Goal: Use online tool/utility: Utilize a website feature to perform a specific function

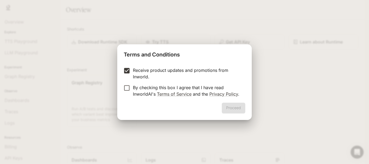
click at [129, 92] on label "By checking this box I agree that I have read InworldAI's Terms of Service and …" at bounding box center [181, 90] width 120 height 13
click at [229, 105] on button "Proceed" at bounding box center [234, 108] width 24 height 11
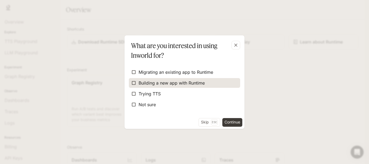
drag, startPoint x: 169, startPoint y: 71, endPoint x: 170, endPoint y: 85, distance: 13.3
click at [169, 72] on span "Migrating an existing app to Runtime" at bounding box center [176, 72] width 75 height 6
click at [170, 85] on span "Building a new app with Runtime" at bounding box center [172, 83] width 66 height 6
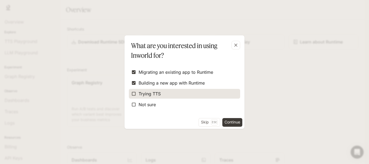
click at [169, 92] on label "Trying TTS" at bounding box center [184, 94] width 111 height 10
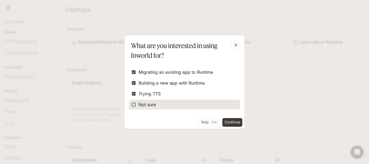
click at [168, 101] on label "Not sure" at bounding box center [184, 105] width 111 height 10
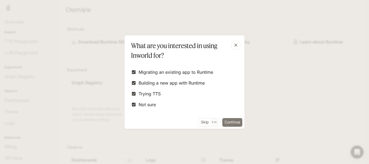
click at [232, 120] on button "Continue" at bounding box center [232, 122] width 20 height 9
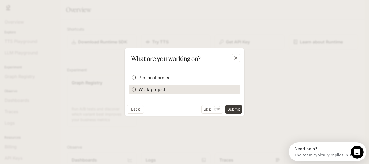
drag, startPoint x: 171, startPoint y: 74, endPoint x: 174, endPoint y: 88, distance: 13.5
click at [171, 75] on span "Personal project" at bounding box center [155, 77] width 33 height 6
click at [174, 89] on label "Work project" at bounding box center [184, 90] width 111 height 10
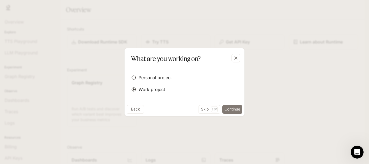
click at [228, 106] on button "Continue" at bounding box center [232, 109] width 20 height 9
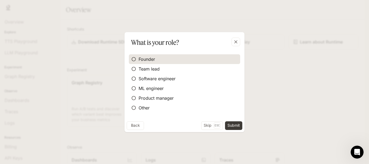
click at [187, 55] on label "Founder" at bounding box center [184, 59] width 111 height 10
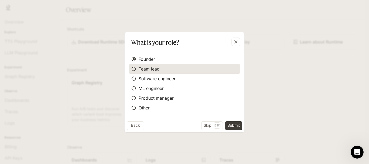
click at [186, 66] on label "Team lead" at bounding box center [184, 69] width 111 height 10
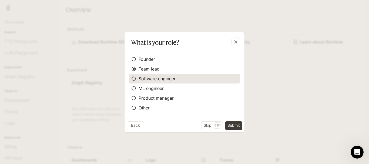
click at [186, 79] on label "Software engineer" at bounding box center [184, 79] width 111 height 10
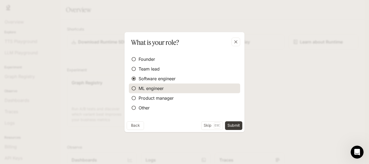
click at [186, 84] on label "ML engineer" at bounding box center [184, 89] width 111 height 10
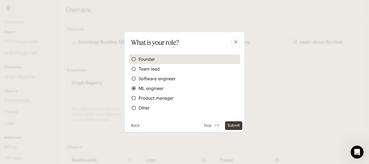
click at [183, 60] on label "Founder" at bounding box center [184, 59] width 111 height 10
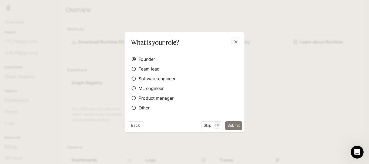
click at [235, 126] on button "Submit" at bounding box center [233, 125] width 17 height 9
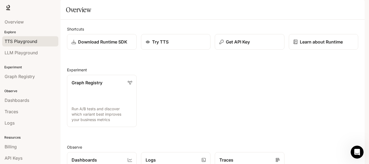
click at [30, 42] on span "TTS Playground" at bounding box center [21, 41] width 33 height 6
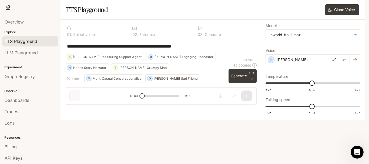
drag, startPoint x: 203, startPoint y: 60, endPoint x: 47, endPoint y: 58, distance: 155.4
click at [61, 58] on main "**********" at bounding box center [213, 60] width 304 height 120
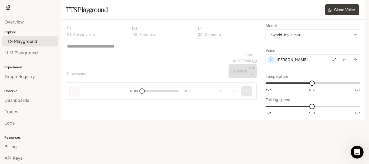
click at [103, 49] on textarea at bounding box center [161, 46] width 188 height 6
paste textarea "**********"
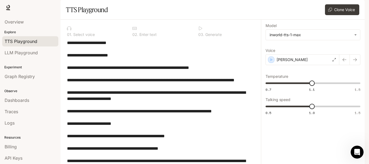
scroll to position [106, 0]
type textarea "**********"
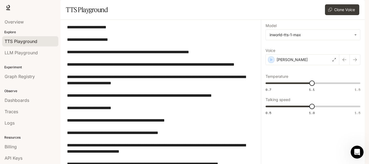
scroll to position [0, 0]
type input "*"
